Goal: Information Seeking & Learning: Learn about a topic

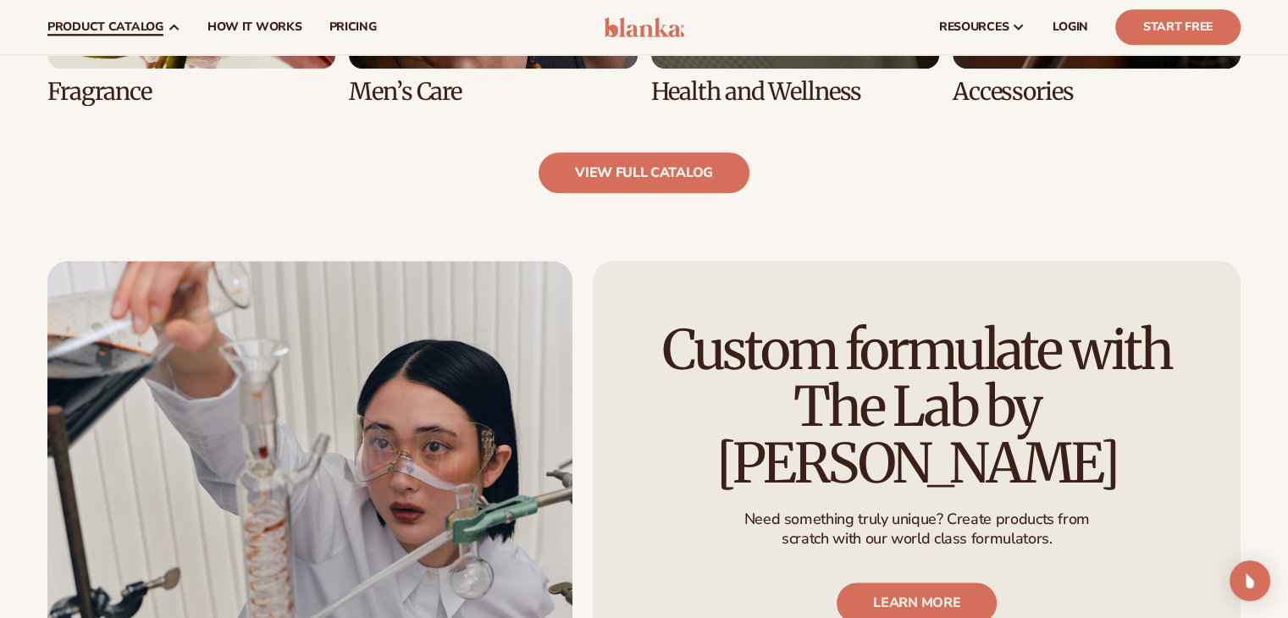
scroll to position [1865, 0]
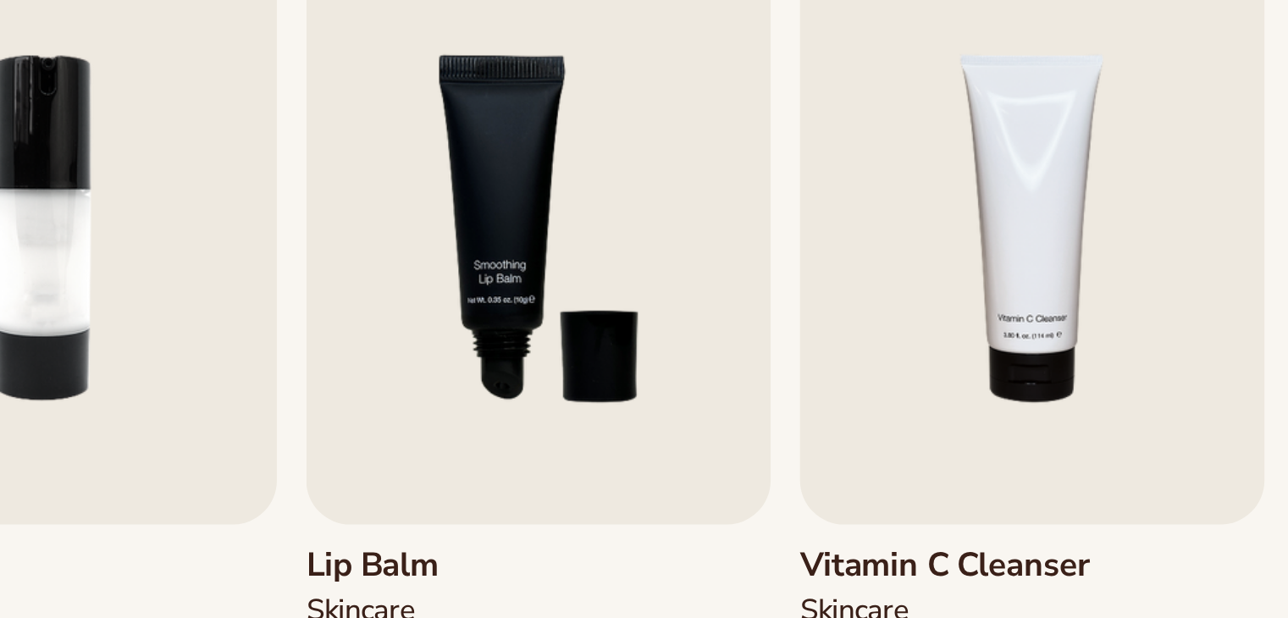
scroll to position [542, 0]
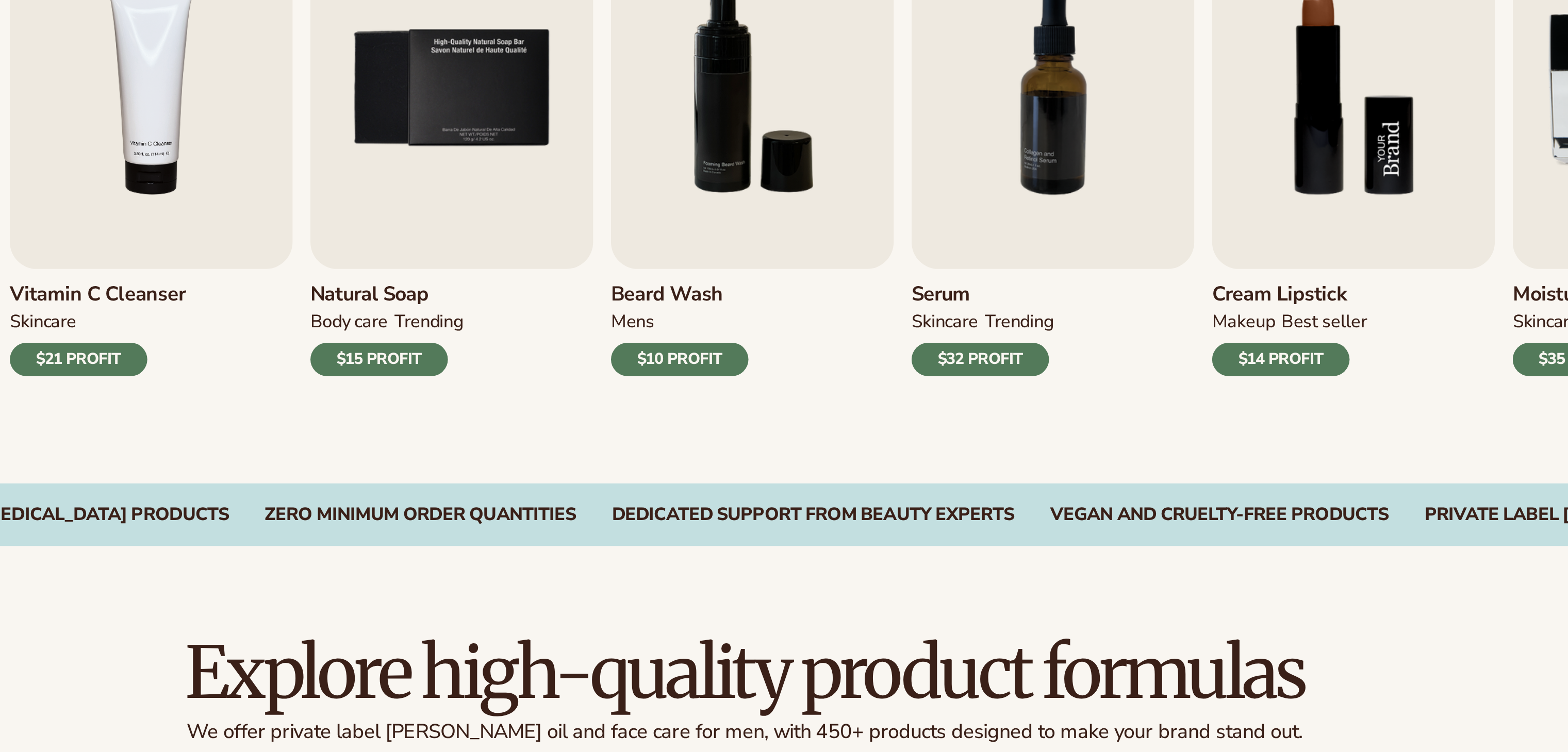
click at [784, 318] on div "Vegan and Cruelty-Free Products" at bounding box center [1003, 320] width 156 height 10
